Goal: Find specific page/section: Find specific page/section

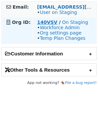
click at [46, 23] on strong "140VSV" at bounding box center [47, 22] width 20 height 5
drag, startPoint x: 35, startPoint y: 23, endPoint x: 55, endPoint y: 23, distance: 20.3
click at [55, 23] on td "140VSV / On Staging • Workforce Admin • Org settings page • Temp Plan Changes" at bounding box center [64, 30] width 62 height 25
copy td "140VSV"
click at [48, 22] on strong "140VSV" at bounding box center [47, 22] width 20 height 5
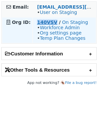
drag, startPoint x: 35, startPoint y: 23, endPoint x: 53, endPoint y: 25, distance: 18.7
click at [54, 24] on td "140VSV / On Staging • Workforce Admin • Org settings page • Temp Plan Changes" at bounding box center [64, 30] width 62 height 25
copy strong "140VSV"
click at [50, 22] on strong "140VSV" at bounding box center [47, 22] width 20 height 5
